Goal: Navigation & Orientation: Find specific page/section

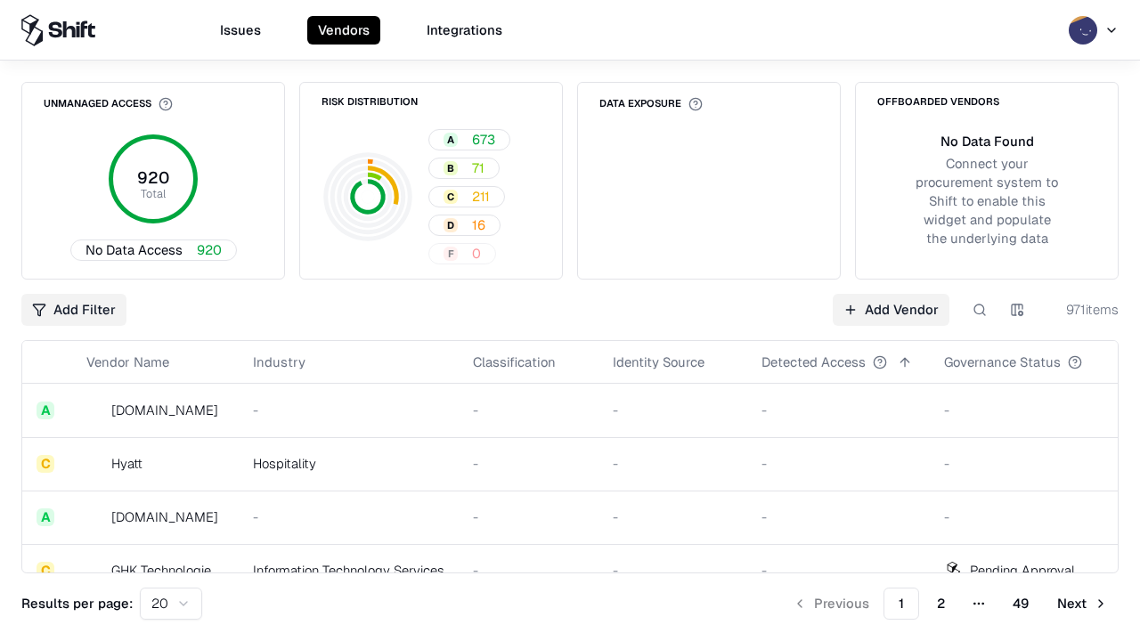
click at [171, 604] on html "Issues Vendors Integrations Unmanaged Access 920 Total No Data Access 920 Risk …" at bounding box center [570, 320] width 1140 height 641
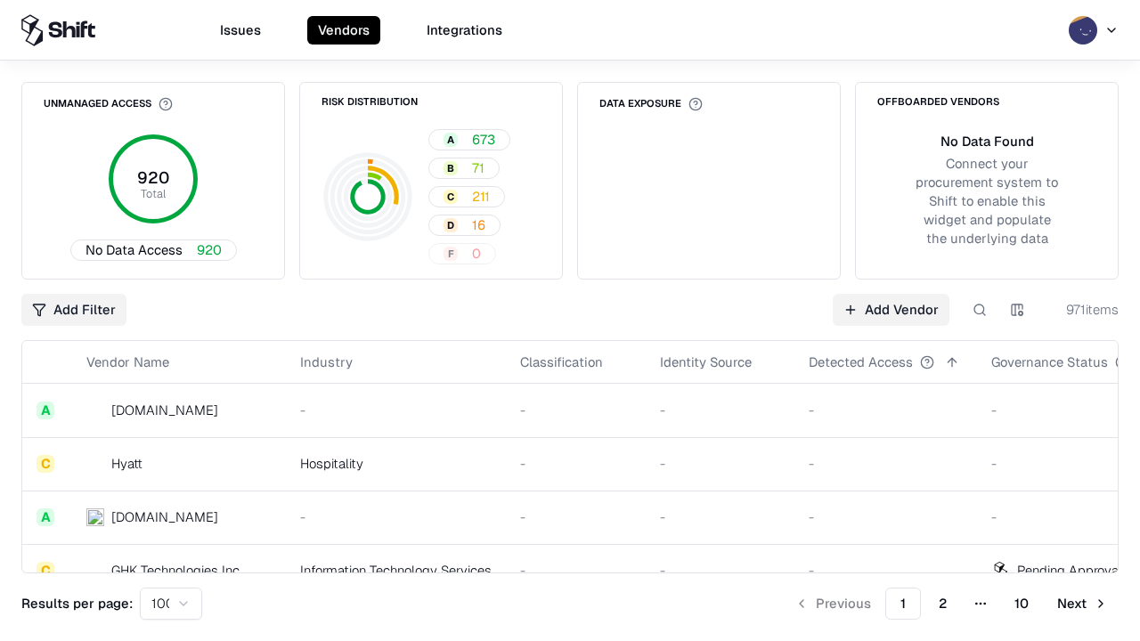
click at [1082, 604] on button "Next" at bounding box center [1083, 604] width 72 height 32
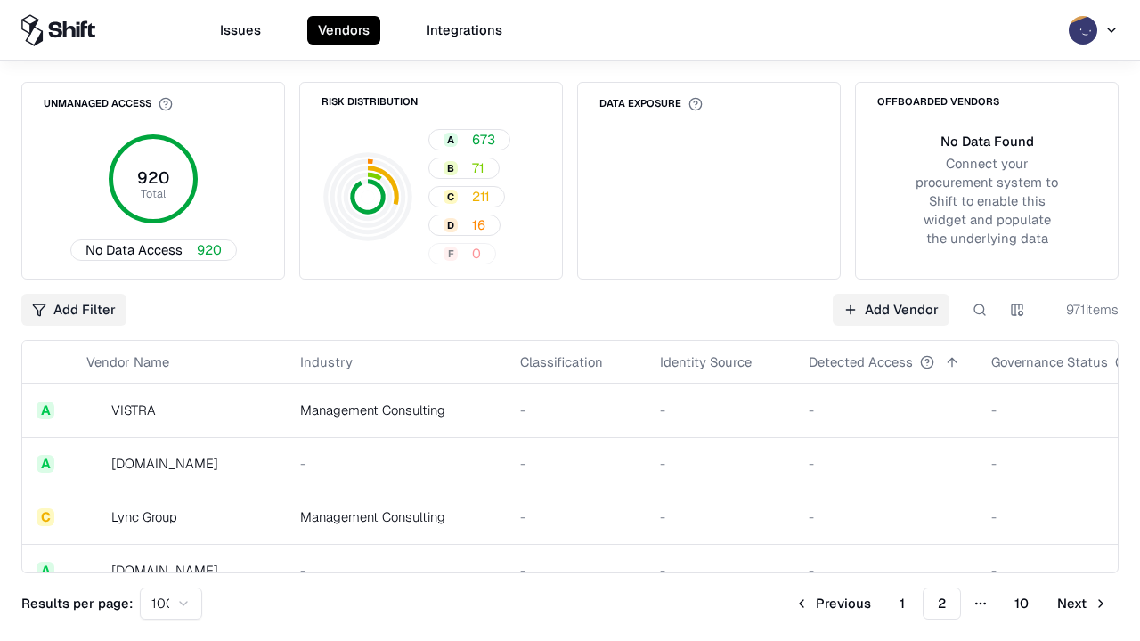
click at [1082, 604] on button "Next" at bounding box center [1083, 604] width 72 height 32
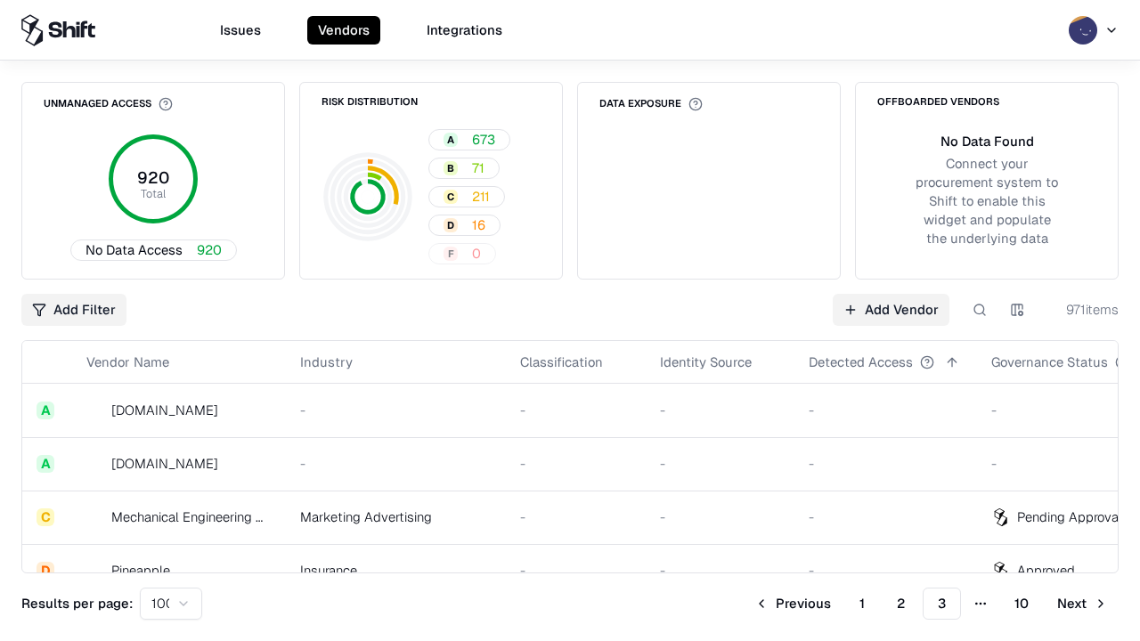
click at [1082, 604] on button "Next" at bounding box center [1083, 604] width 72 height 32
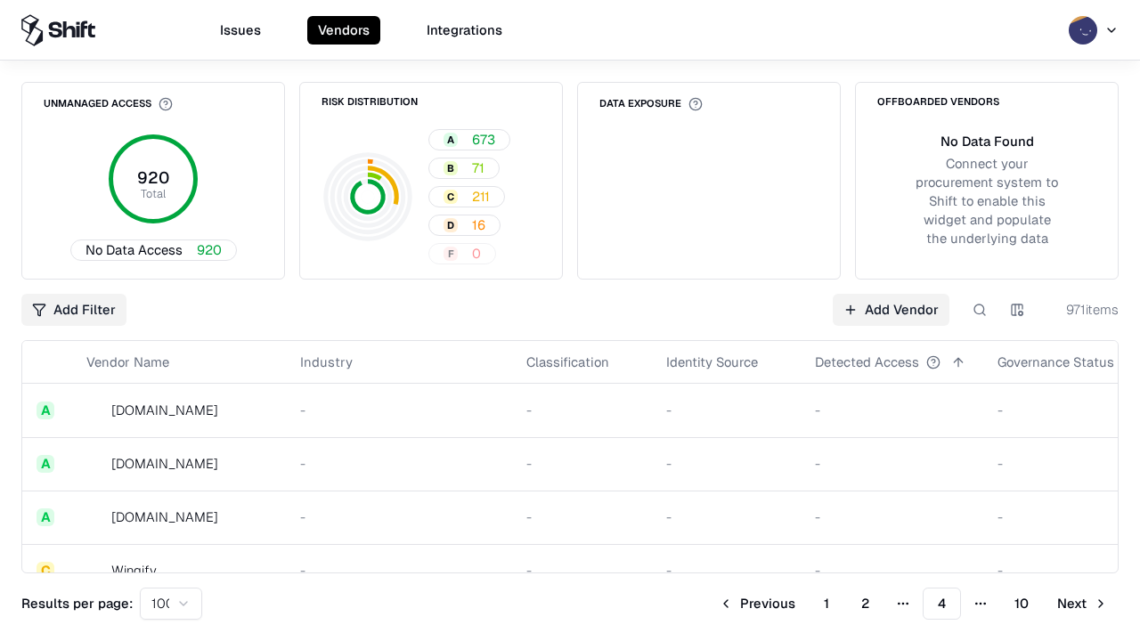
click at [1082, 604] on button "Next" at bounding box center [1083, 604] width 72 height 32
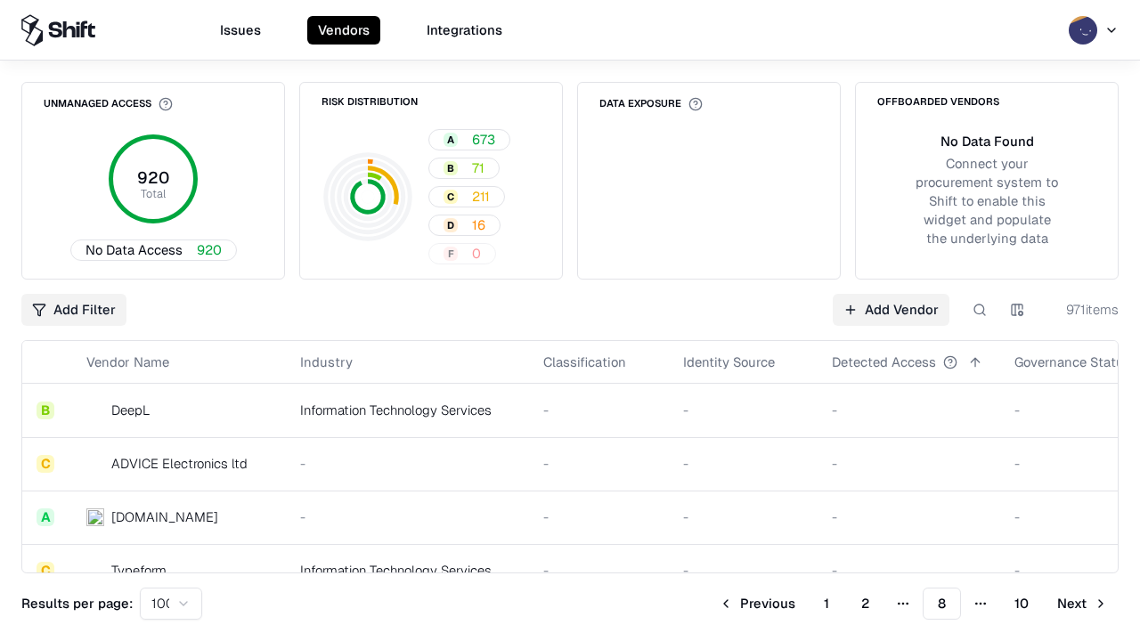
click at [1082, 604] on button "Next" at bounding box center [1083, 604] width 72 height 32
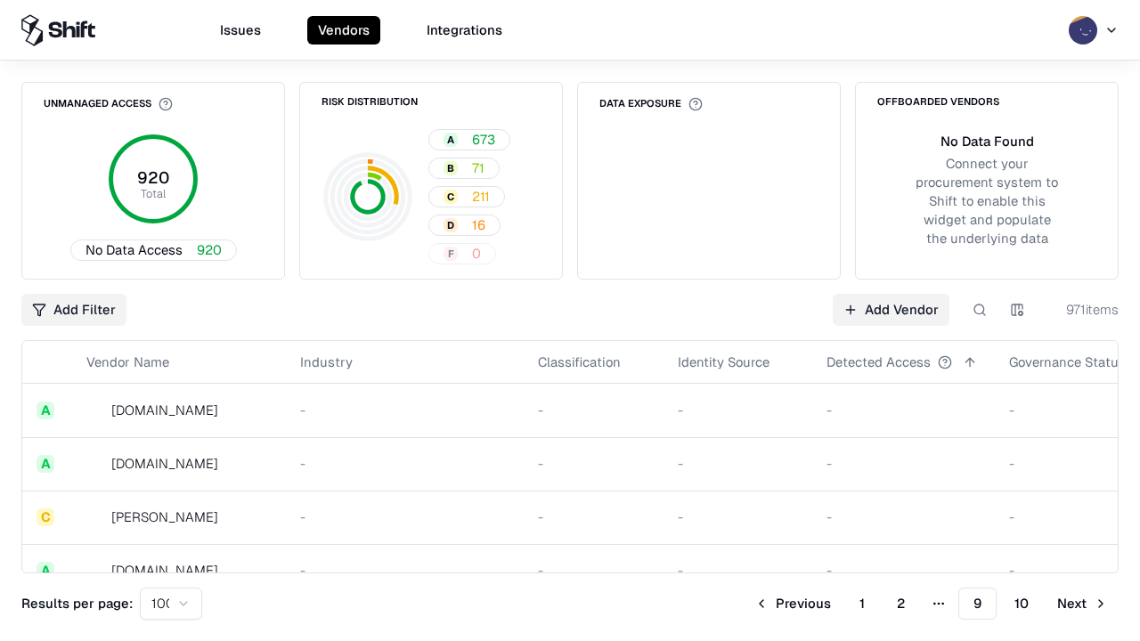
click at [1082, 604] on button "Next" at bounding box center [1083, 604] width 72 height 32
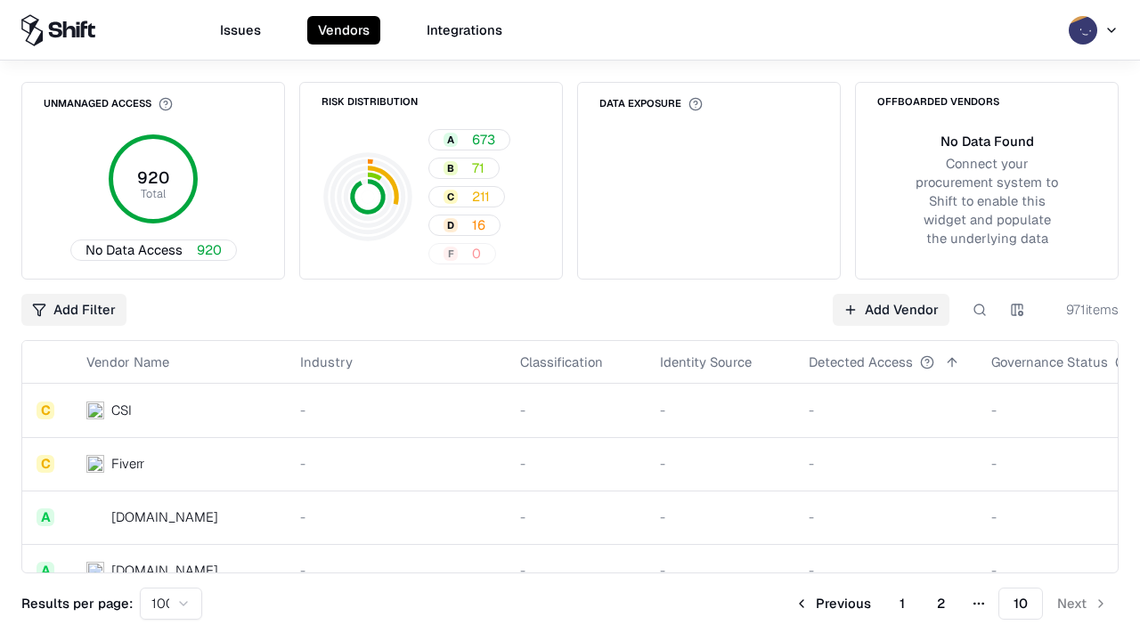
click at [833, 604] on button "Previous" at bounding box center [833, 604] width 98 height 32
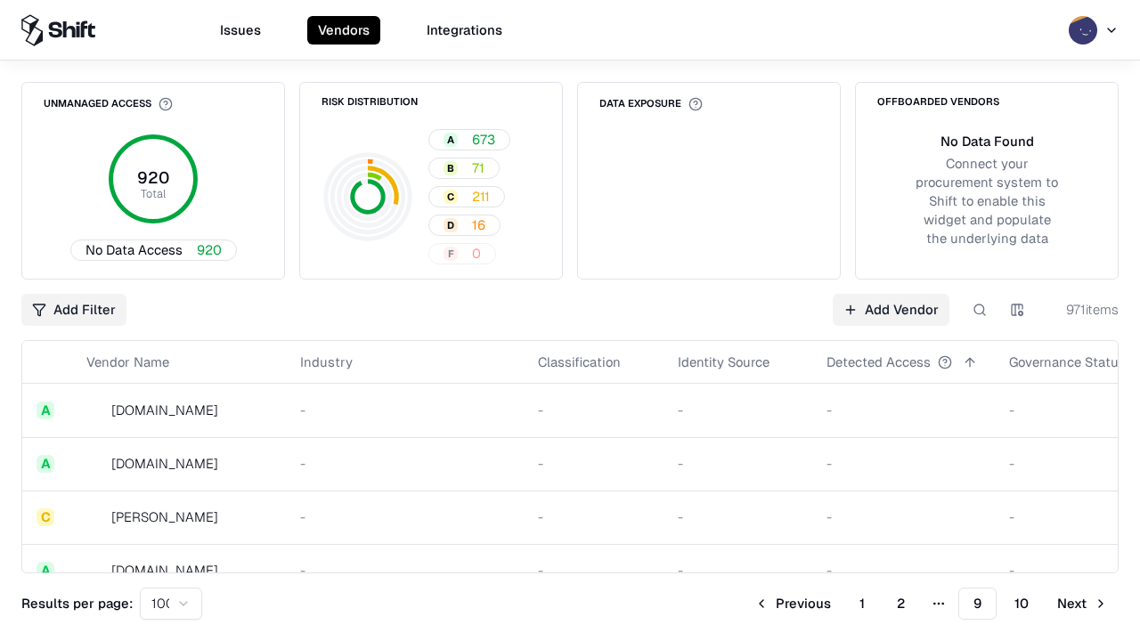
click at [793, 604] on button "Previous" at bounding box center [793, 604] width 98 height 32
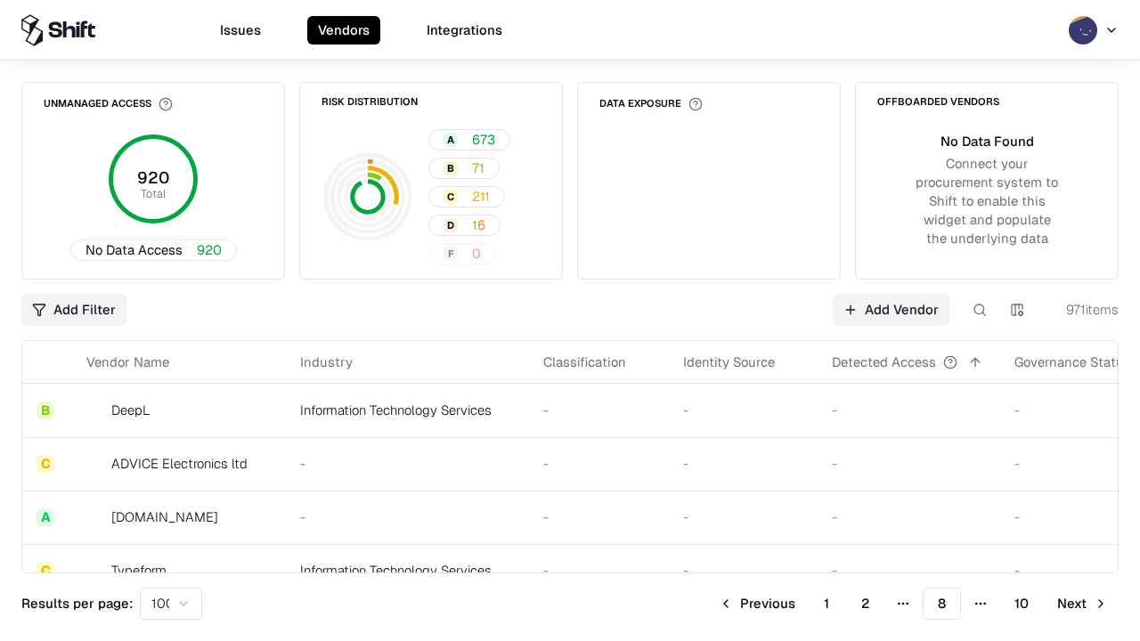
click at [757, 604] on button "Previous" at bounding box center [757, 604] width 98 height 32
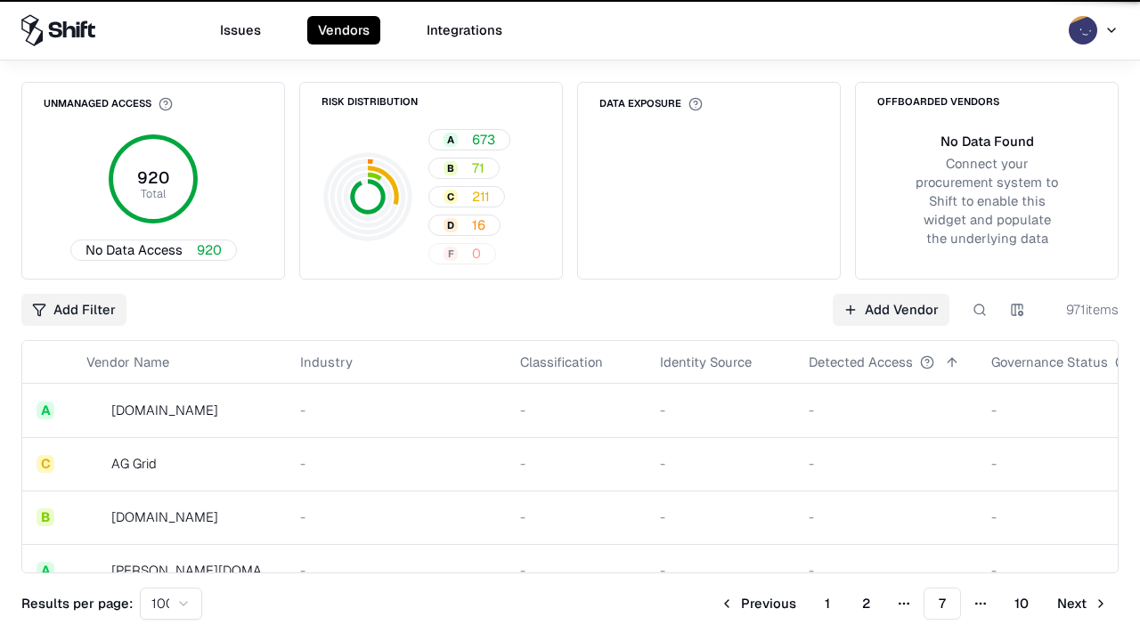
click at [758, 604] on button "Previous" at bounding box center [758, 604] width 98 height 32
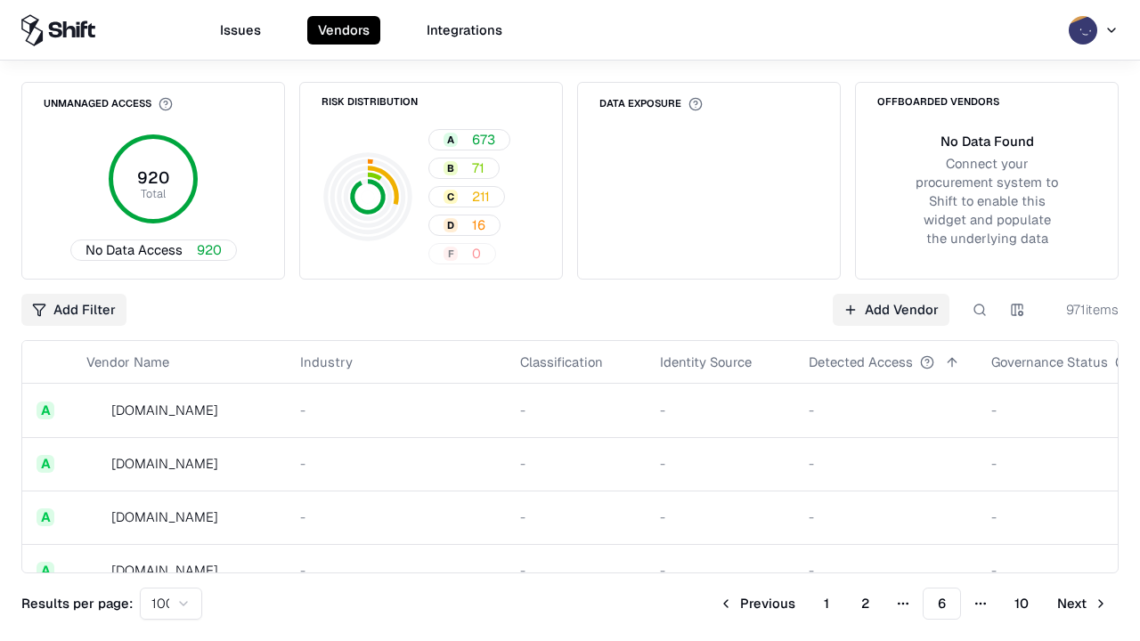
click at [757, 604] on button "Previous" at bounding box center [757, 604] width 98 height 32
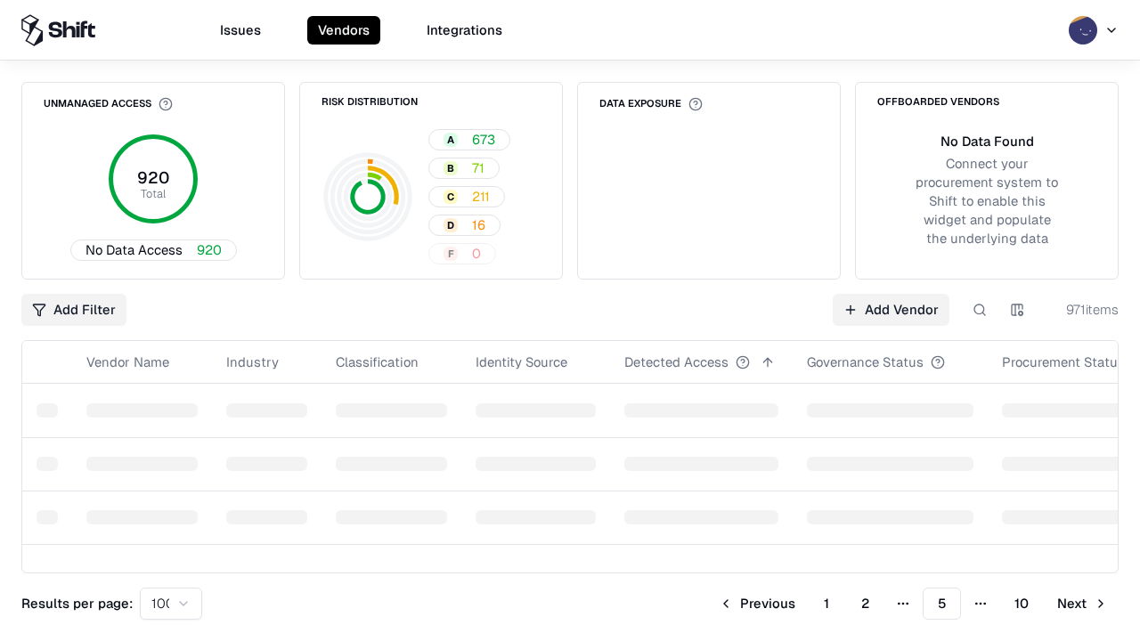
click at [757, 604] on button "Previous" at bounding box center [757, 604] width 98 height 32
